Goal: Task Accomplishment & Management: Manage account settings

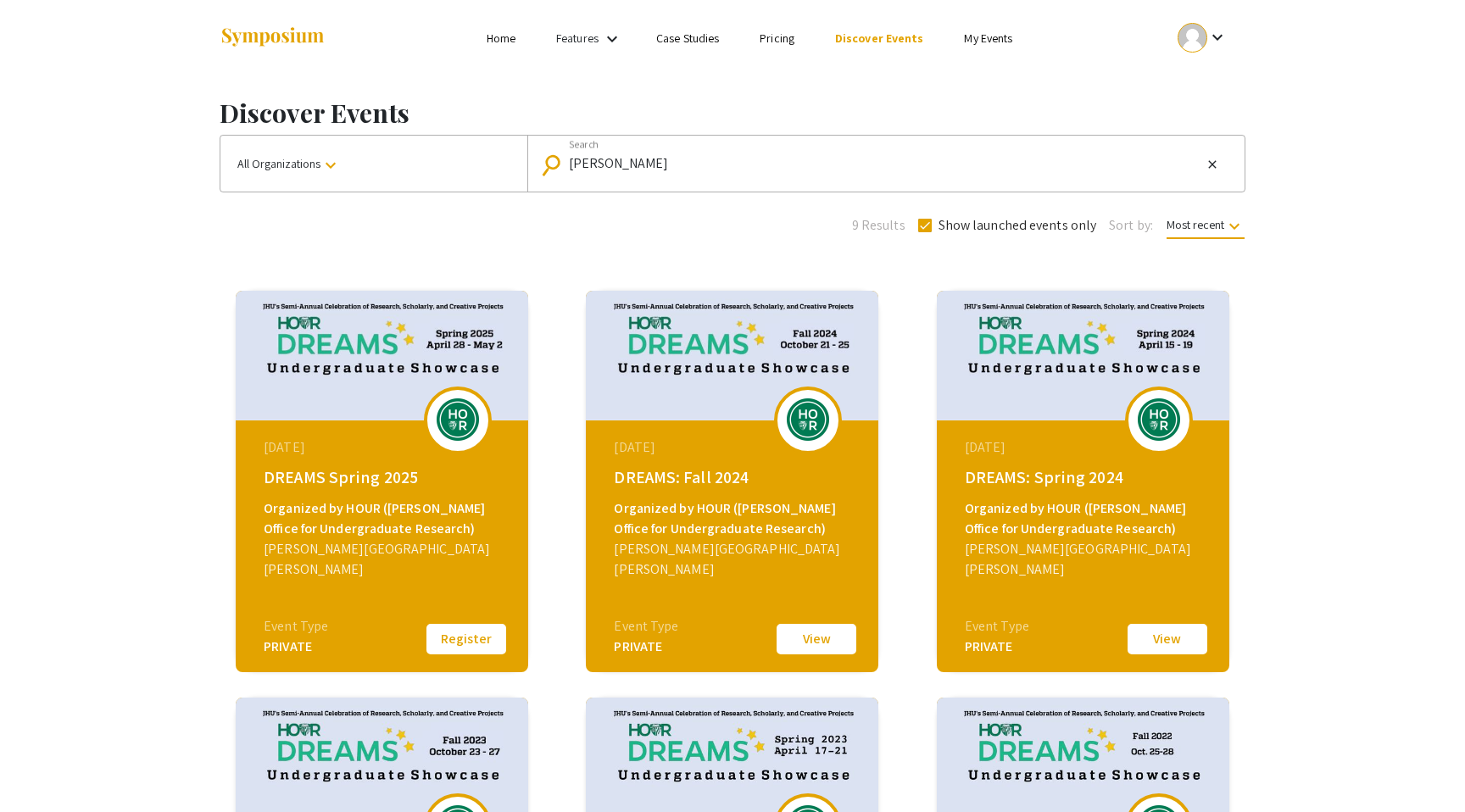
click at [798, 161] on input "[PERSON_NAME]" at bounding box center [885, 164] width 633 height 16
click at [1202, 18] on div "keyboard_arrow_down" at bounding box center [1202, 37] width 58 height 38
click at [997, 36] on div at bounding box center [732, 406] width 1465 height 812
click at [1200, 23] on div "keyboard_arrow_down" at bounding box center [1202, 37] width 58 height 38
click at [1206, 105] on button "My Submissions" at bounding box center [1212, 124] width 104 height 41
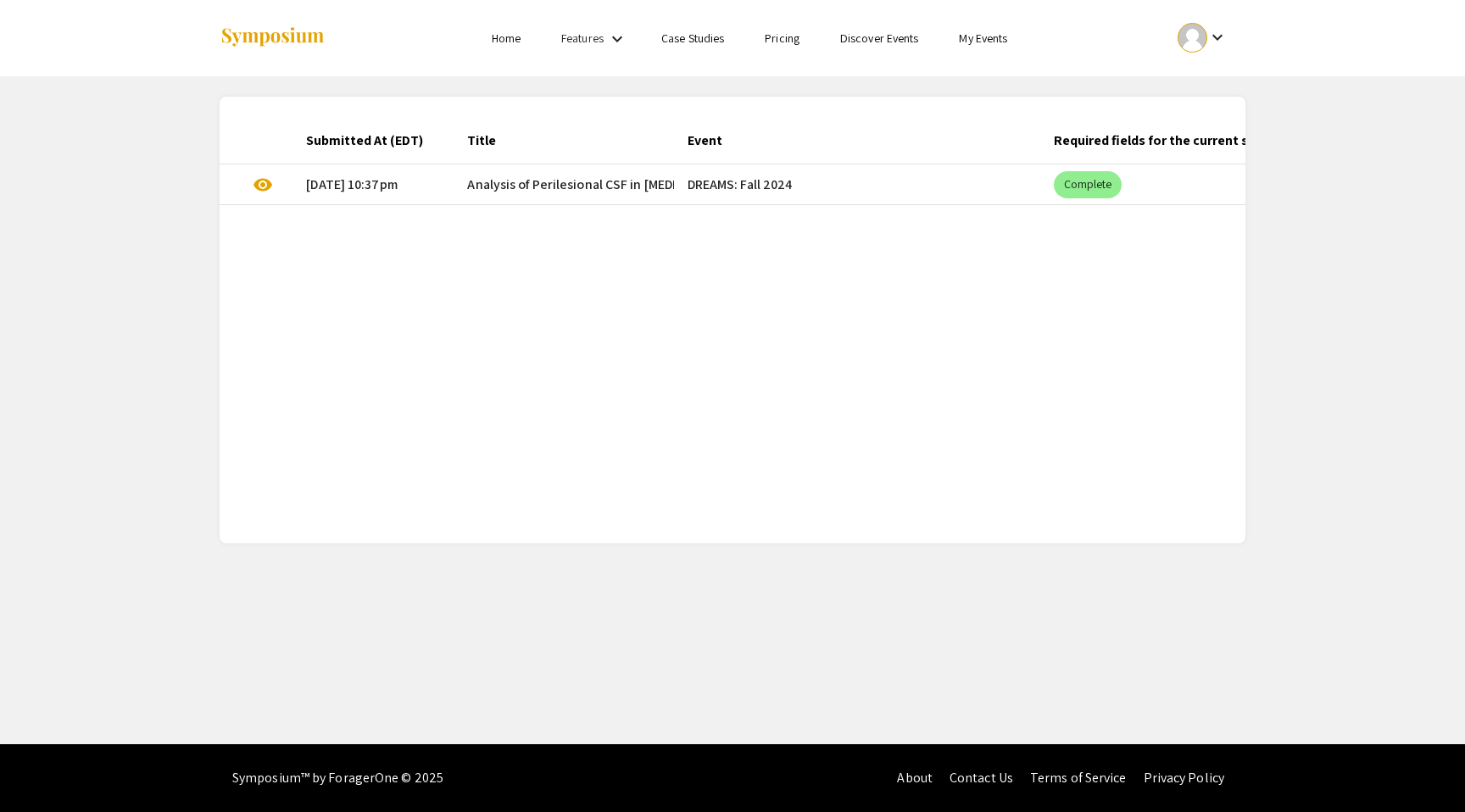
click at [794, 185] on mat-cell "DREAMS: Fall 2024" at bounding box center [857, 184] width 366 height 41
click at [656, 180] on span "Analysis of Perilesional CSF in [MEDICAL_DATA] as a Novel Biomarker" at bounding box center [666, 184] width 399 height 20
click at [265, 182] on span "visibility" at bounding box center [262, 184] width 20 height 20
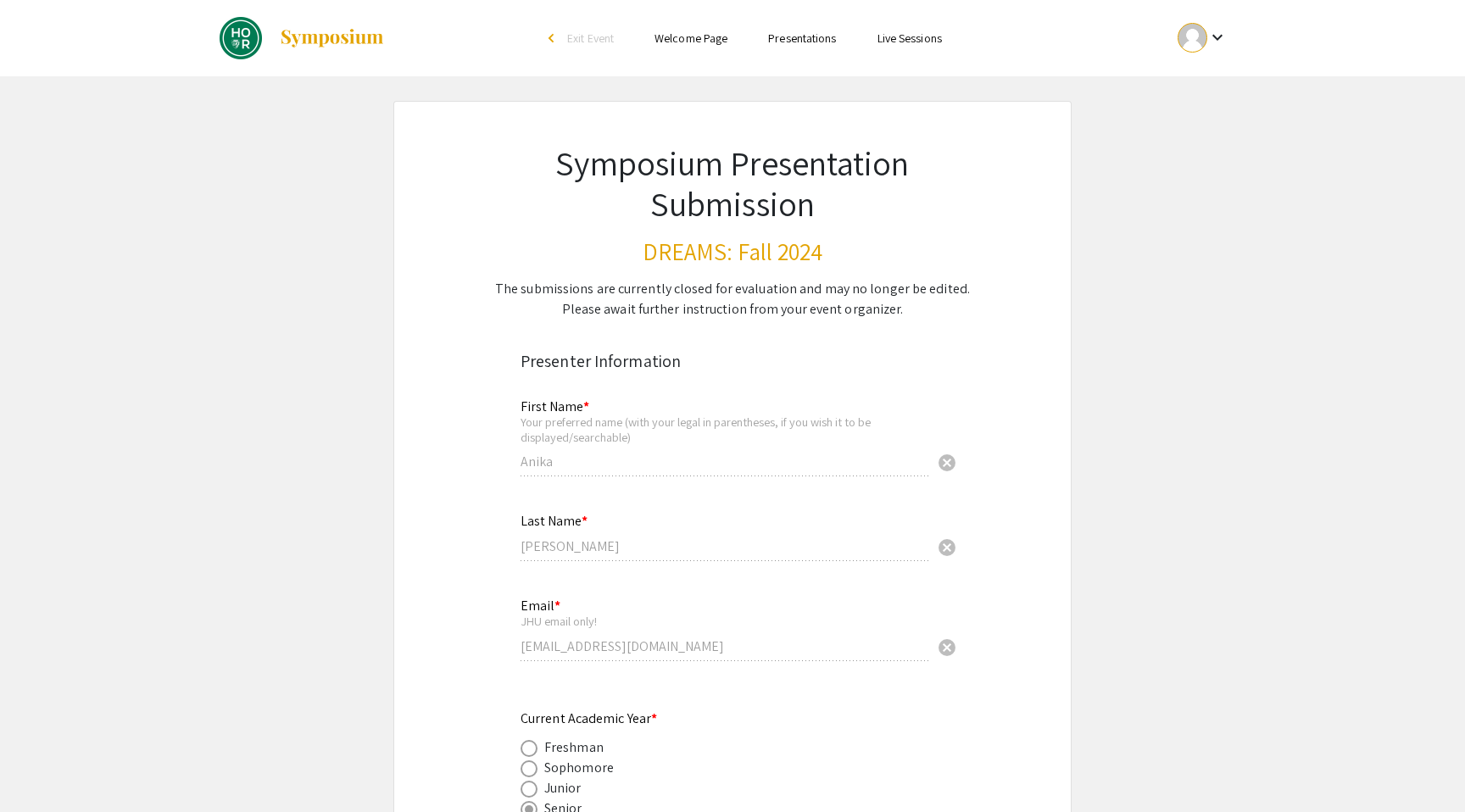
select select "custom"
type input "0"
select select "custom"
type input "1"
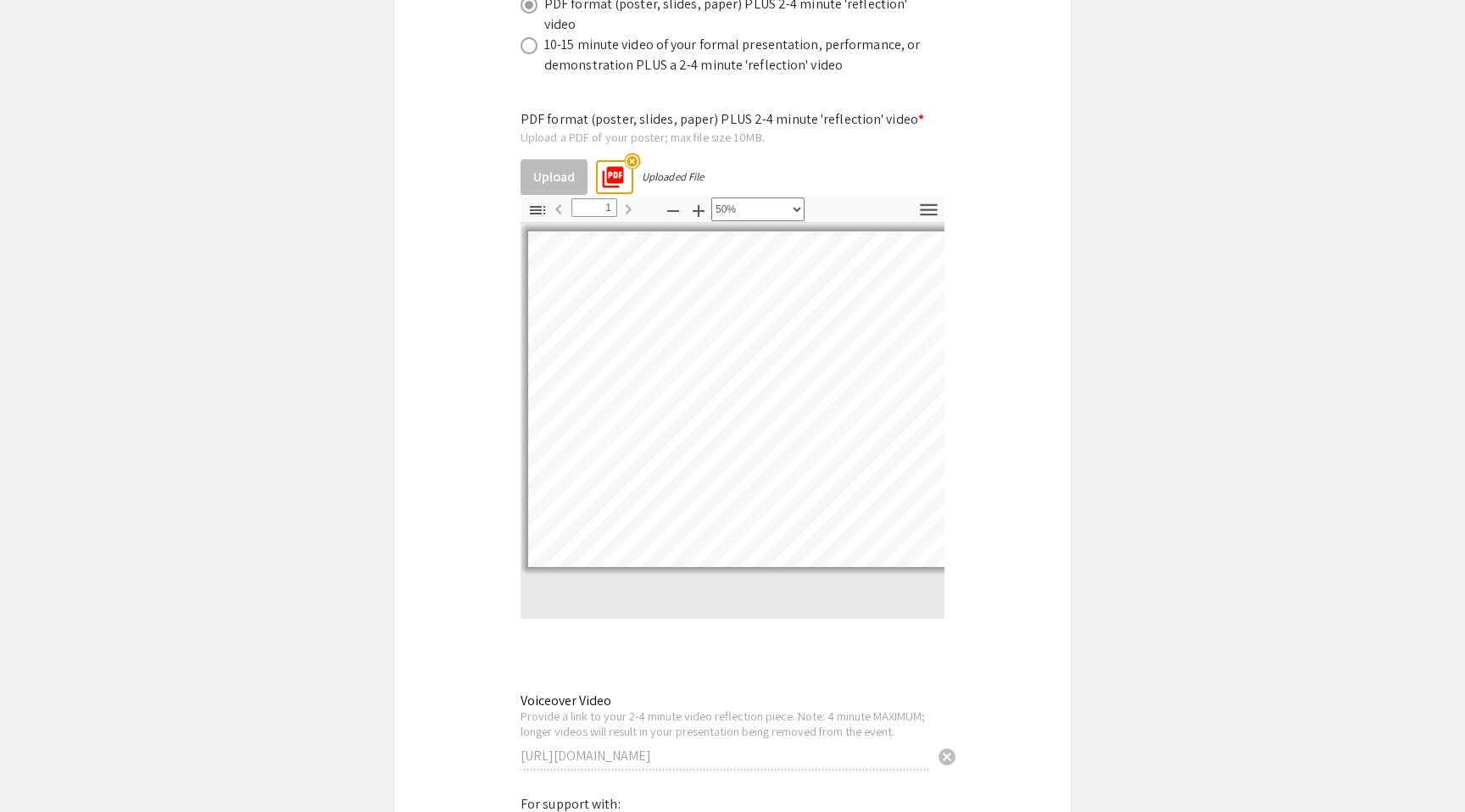
scroll to position [12, 96]
select select "custom"
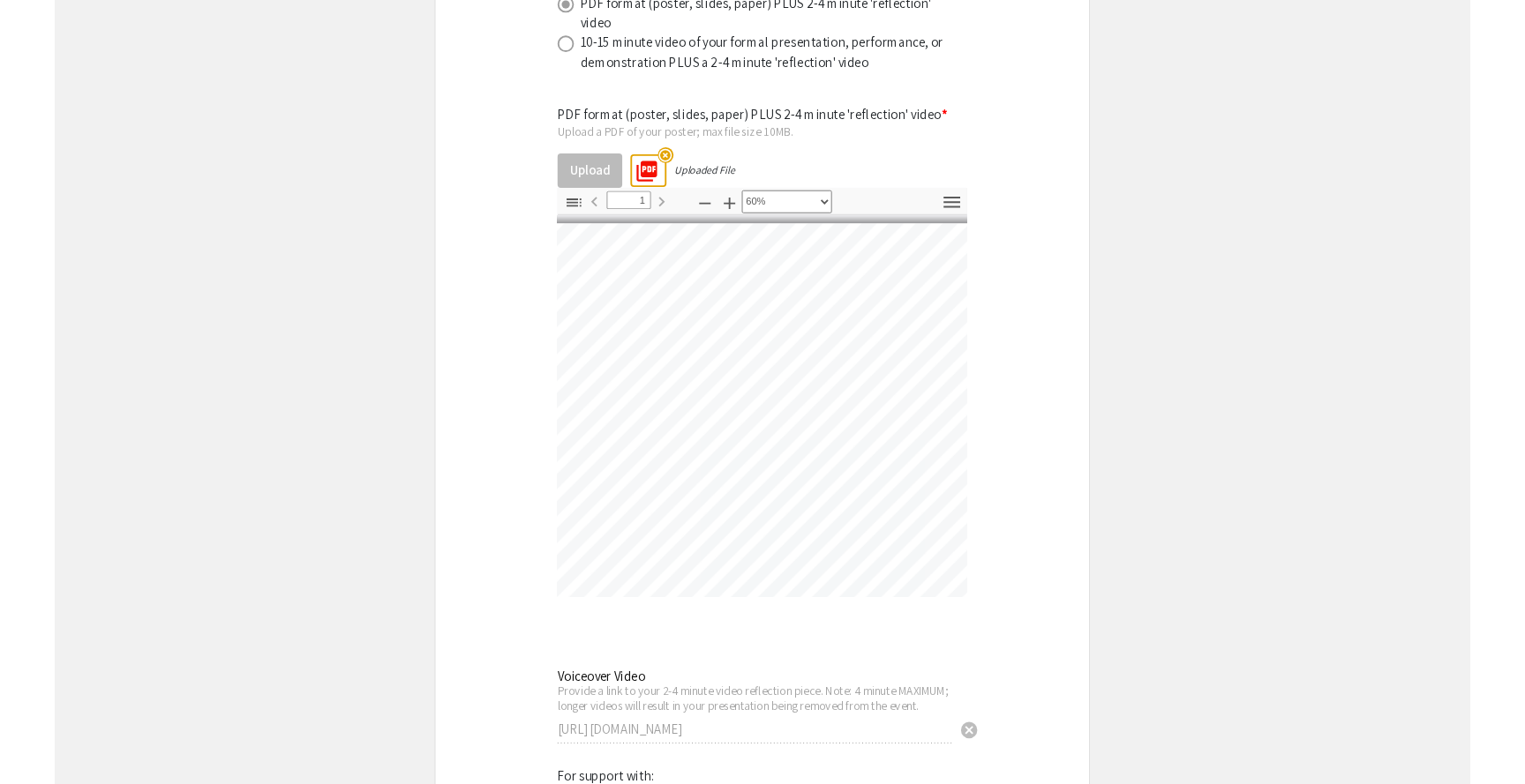
scroll to position [0, 0]
